Goal: Task Accomplishment & Management: Manage account settings

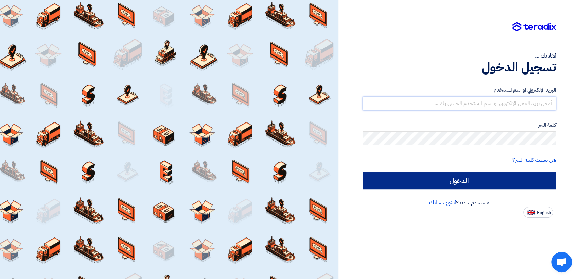
type input "[EMAIL_ADDRESS][DOMAIN_NAME]"
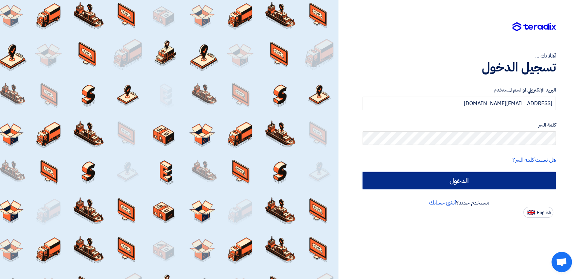
click at [407, 180] on input "الدخول" at bounding box center [459, 180] width 193 height 17
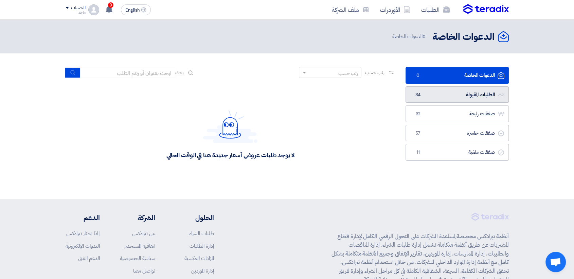
click at [446, 96] on link "الطلبات المقبولة الطلبات المقبولة 34" at bounding box center [457, 94] width 103 height 17
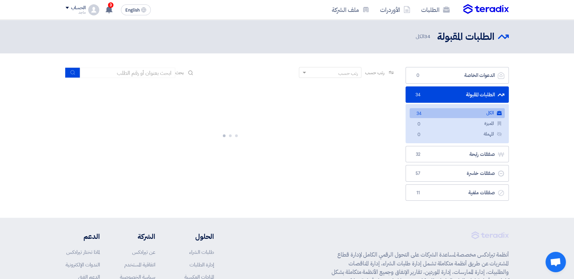
click at [446, 96] on link "الطلبات المقبولة الطلبات المقبولة 34" at bounding box center [457, 94] width 103 height 17
drag, startPoint x: 447, startPoint y: 117, endPoint x: 446, endPoint y: 102, distance: 14.3
click at [446, 102] on li "الطلبات المقبولة الطلبات المقبولة 34 الكل الكل 34 المميزة المميزة 0 المهملة الم…" at bounding box center [457, 114] width 103 height 57
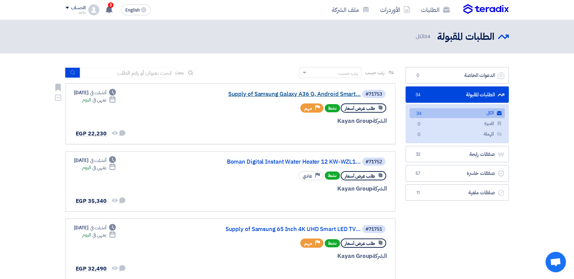
click at [245, 95] on link "Supply of Samsung Galaxy A36 G, Android Smart..." at bounding box center [293, 94] width 136 height 6
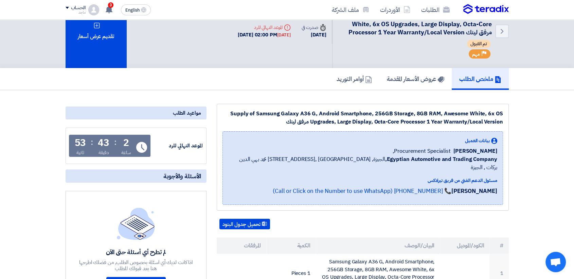
scroll to position [42, 0]
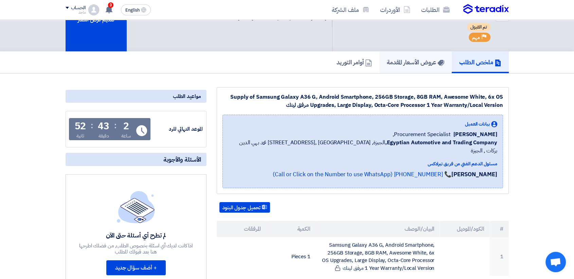
click at [413, 64] on h5 "عروض الأسعار المقدمة" at bounding box center [415, 62] width 57 height 8
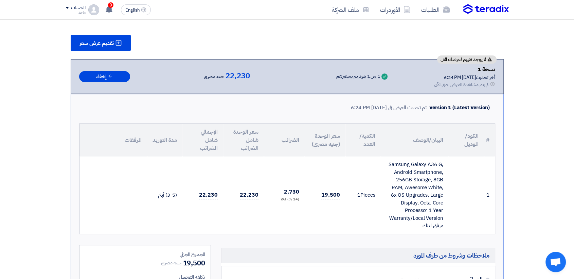
scroll to position [115, 0]
